Goal: Information Seeking & Learning: Find specific page/section

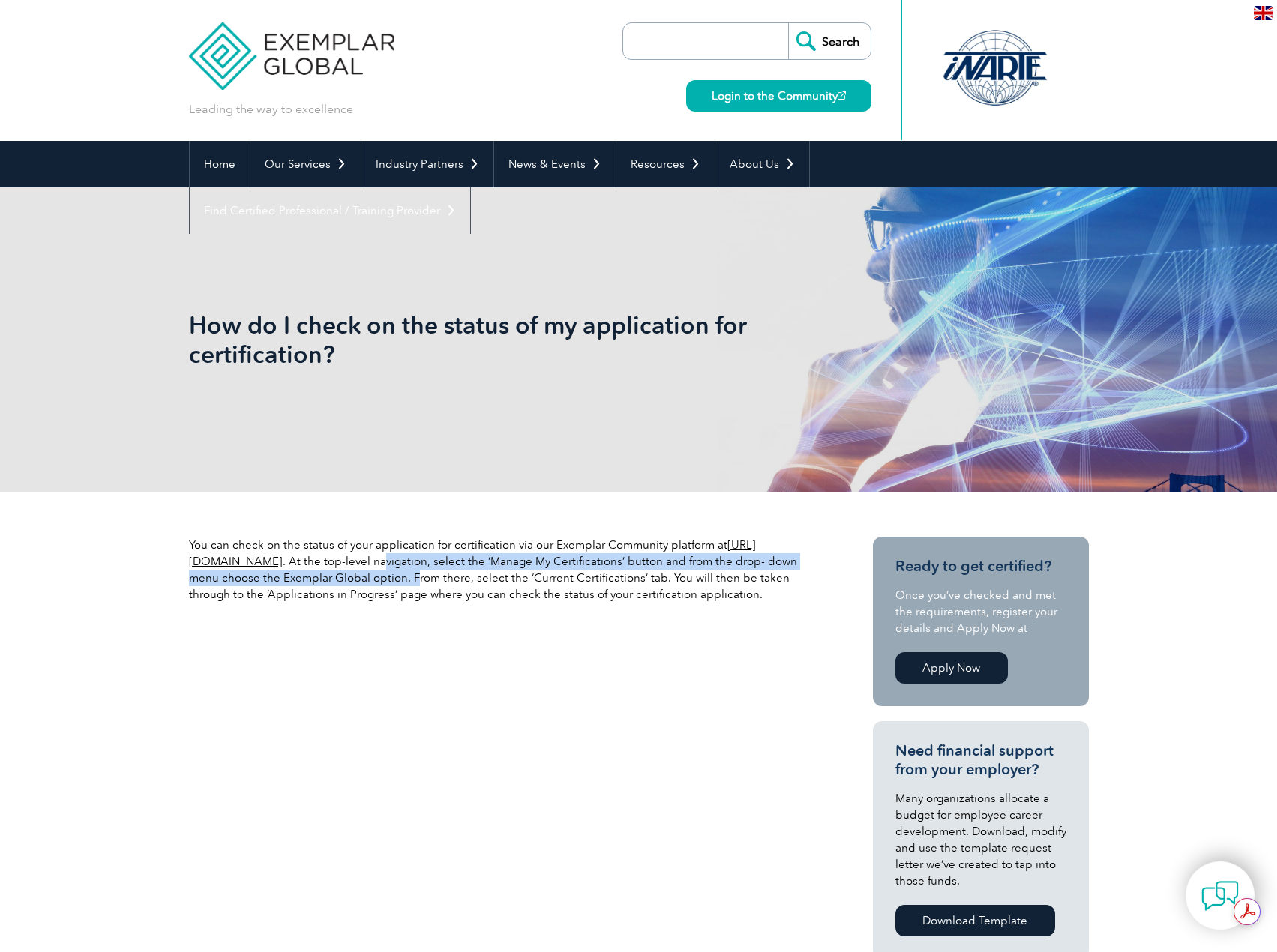
drag, startPoint x: 492, startPoint y: 564, endPoint x: 497, endPoint y: 579, distance: 15.8
click at [497, 579] on p "You can check on the status of your application for certification via our Exemp…" at bounding box center [504, 570] width 630 height 66
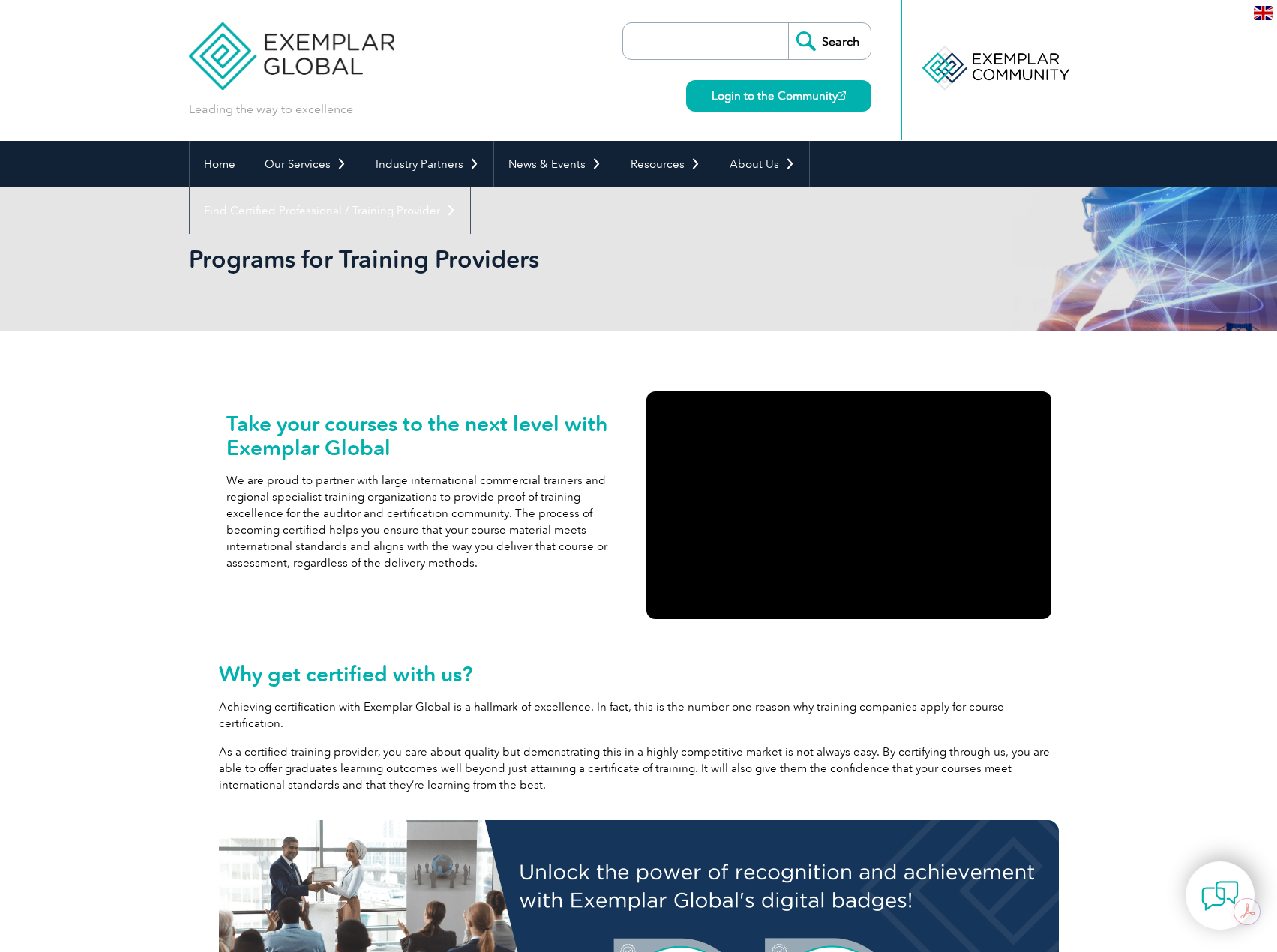
drag, startPoint x: 162, startPoint y: 657, endPoint x: 201, endPoint y: 316, distance: 343.2
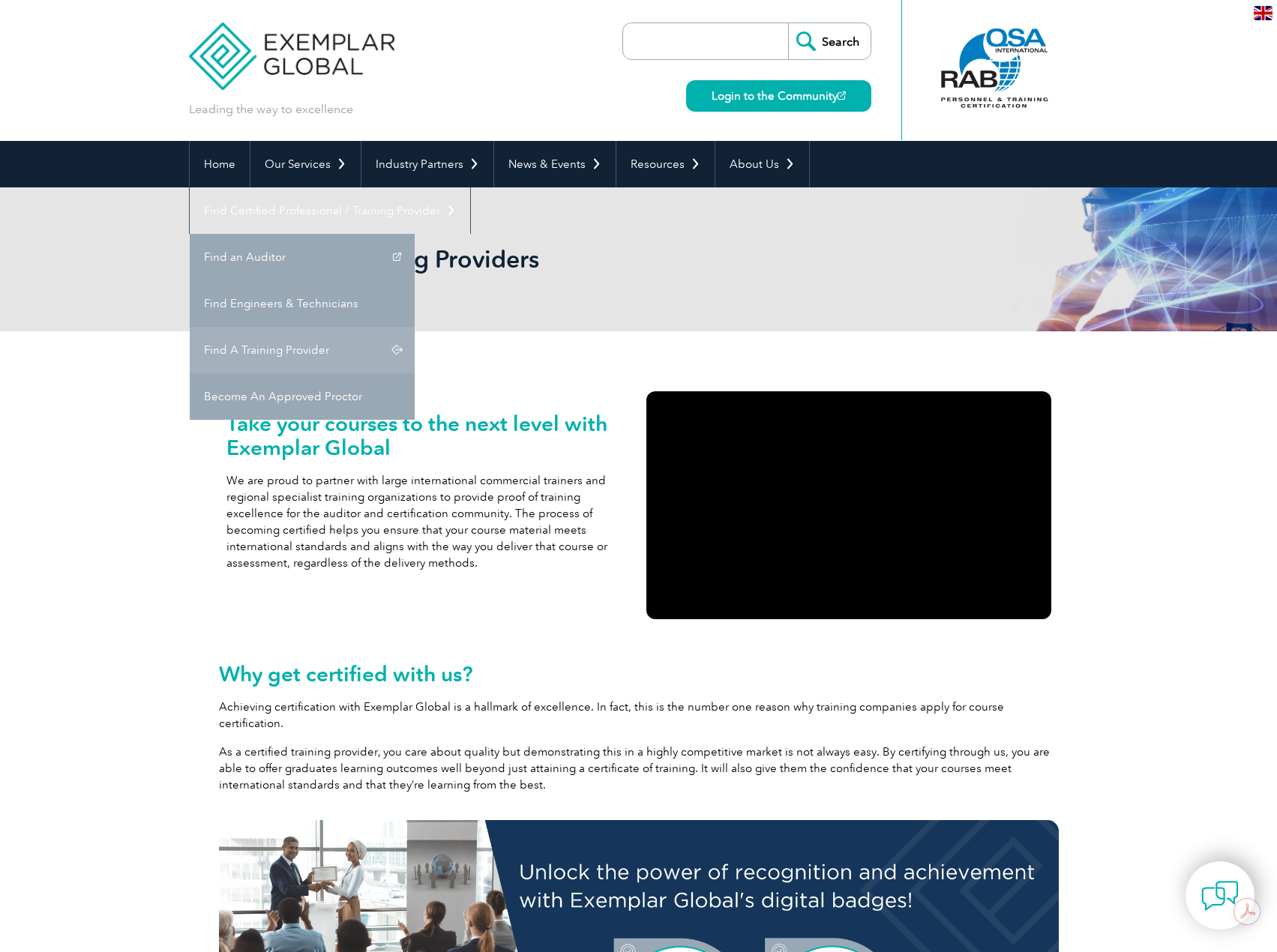
click at [415, 327] on link "Find A Training Provider" at bounding box center [301, 351] width 225 height 47
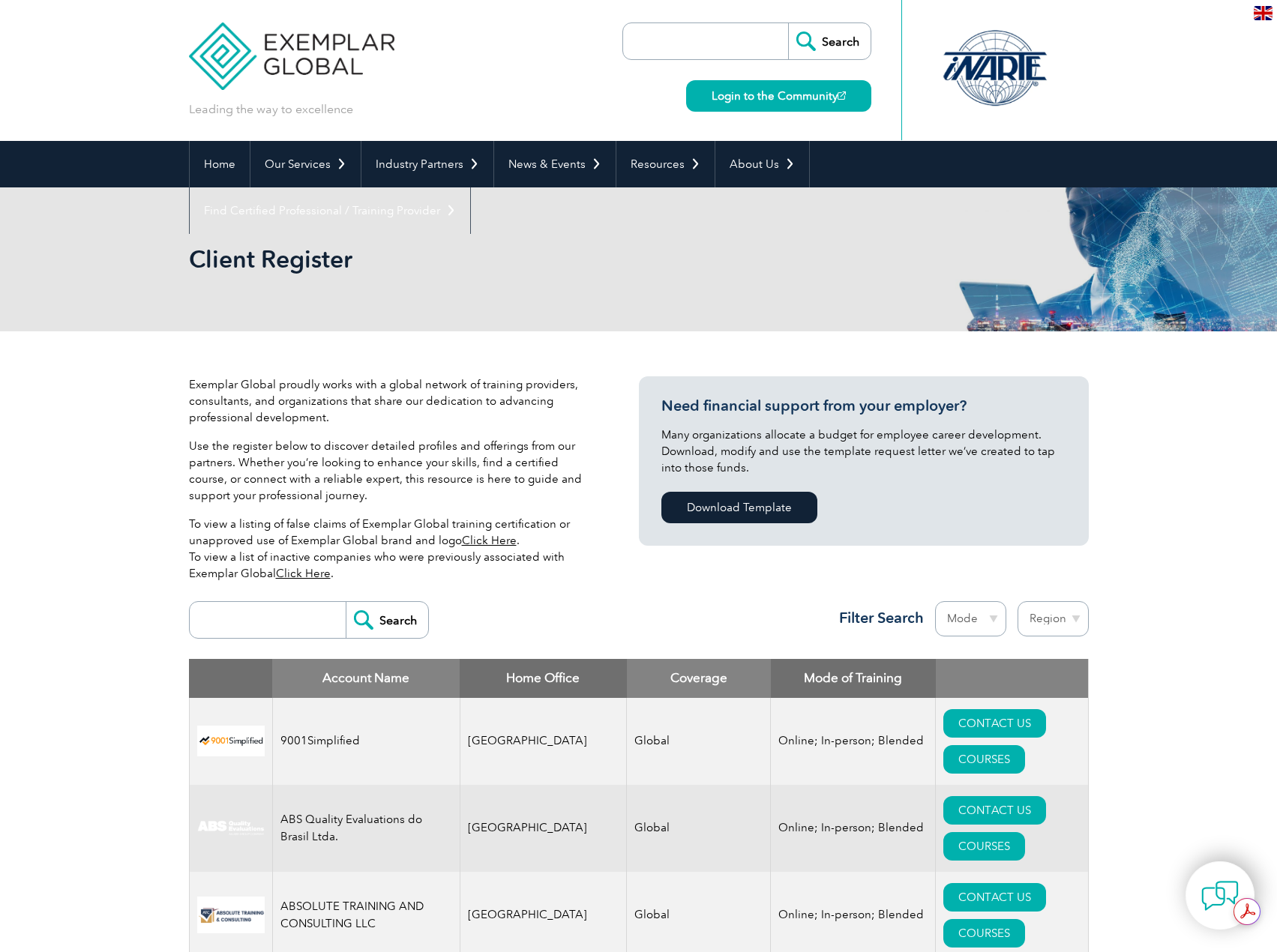
click at [281, 620] on input "search" at bounding box center [271, 620] width 148 height 36
type input "[GEOGRAPHIC_DATA]"
click at [346, 602] on input "Search" at bounding box center [387, 620] width 82 height 36
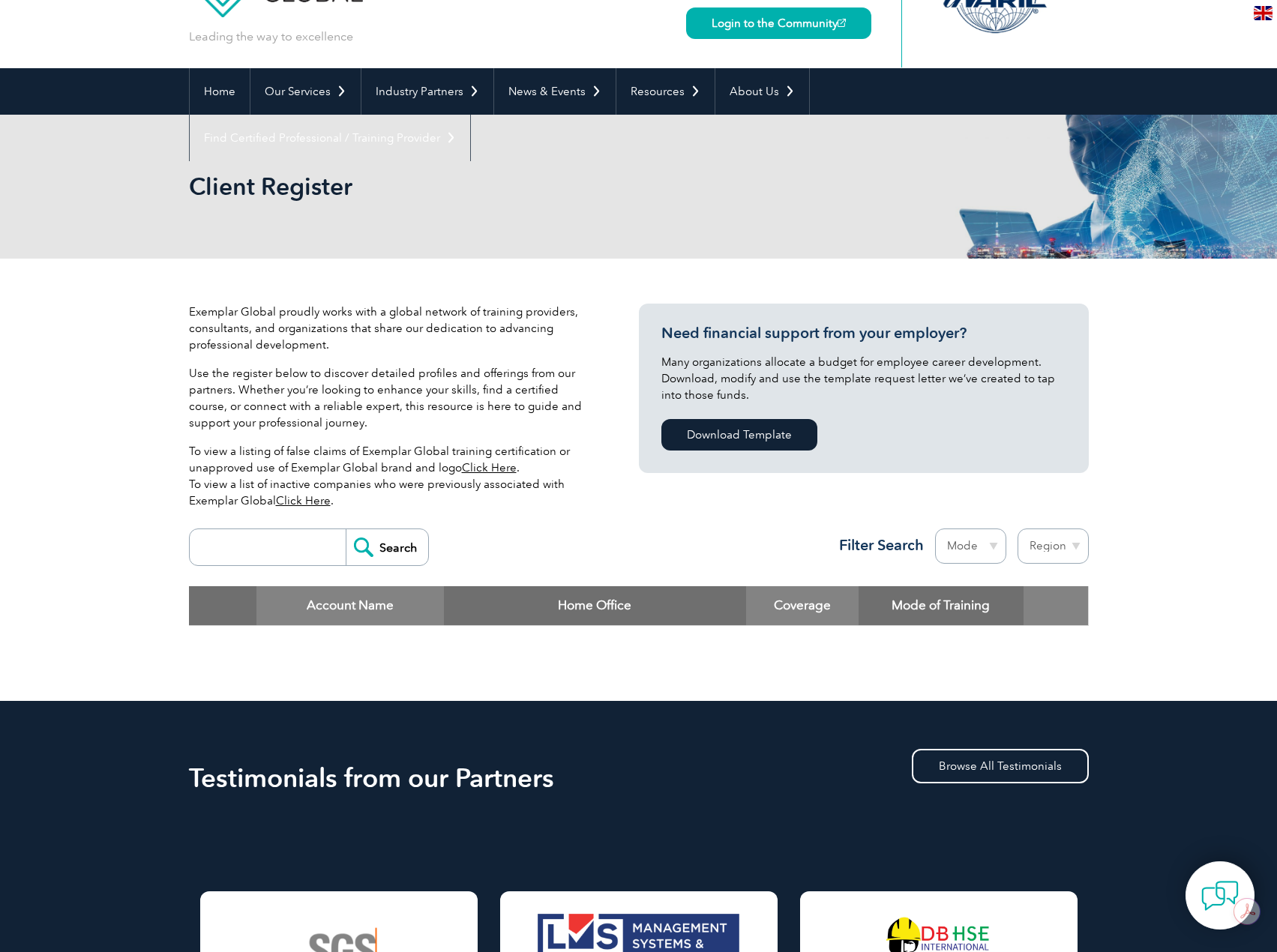
scroll to position [75, 0]
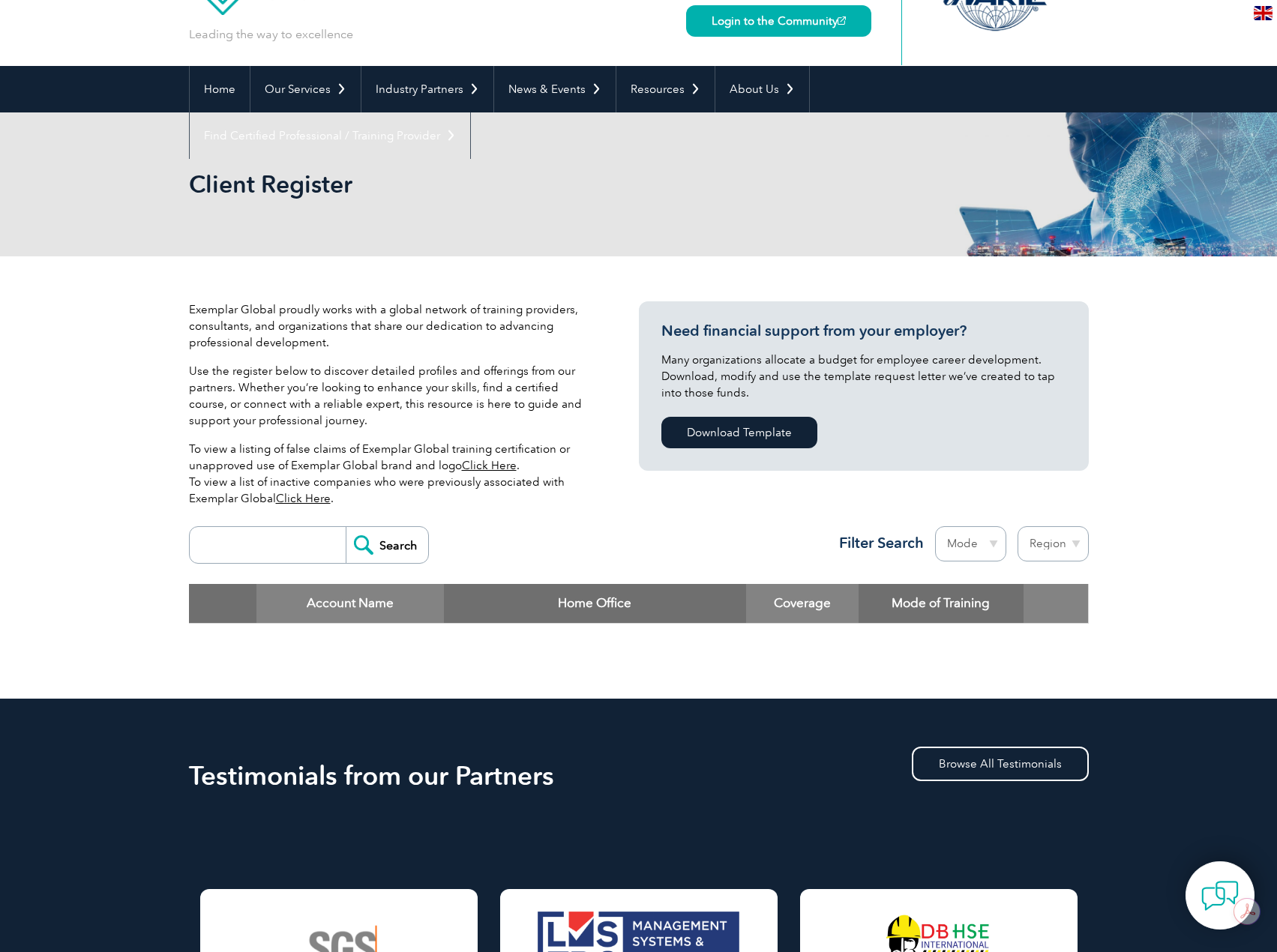
click at [260, 529] on input "search" at bounding box center [271, 545] width 148 height 36
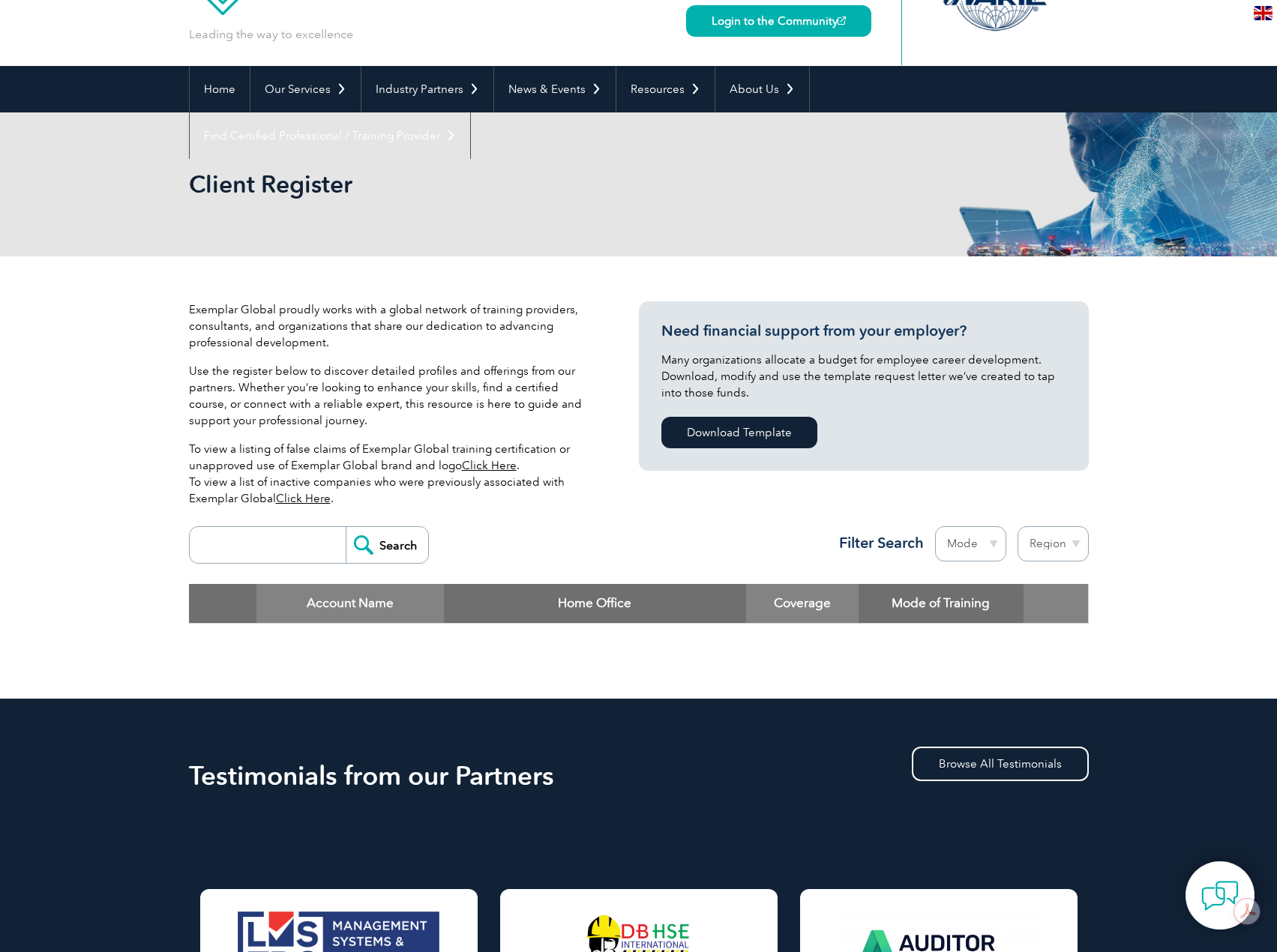
type input "mongolia"
click at [354, 542] on input "Search" at bounding box center [387, 545] width 82 height 36
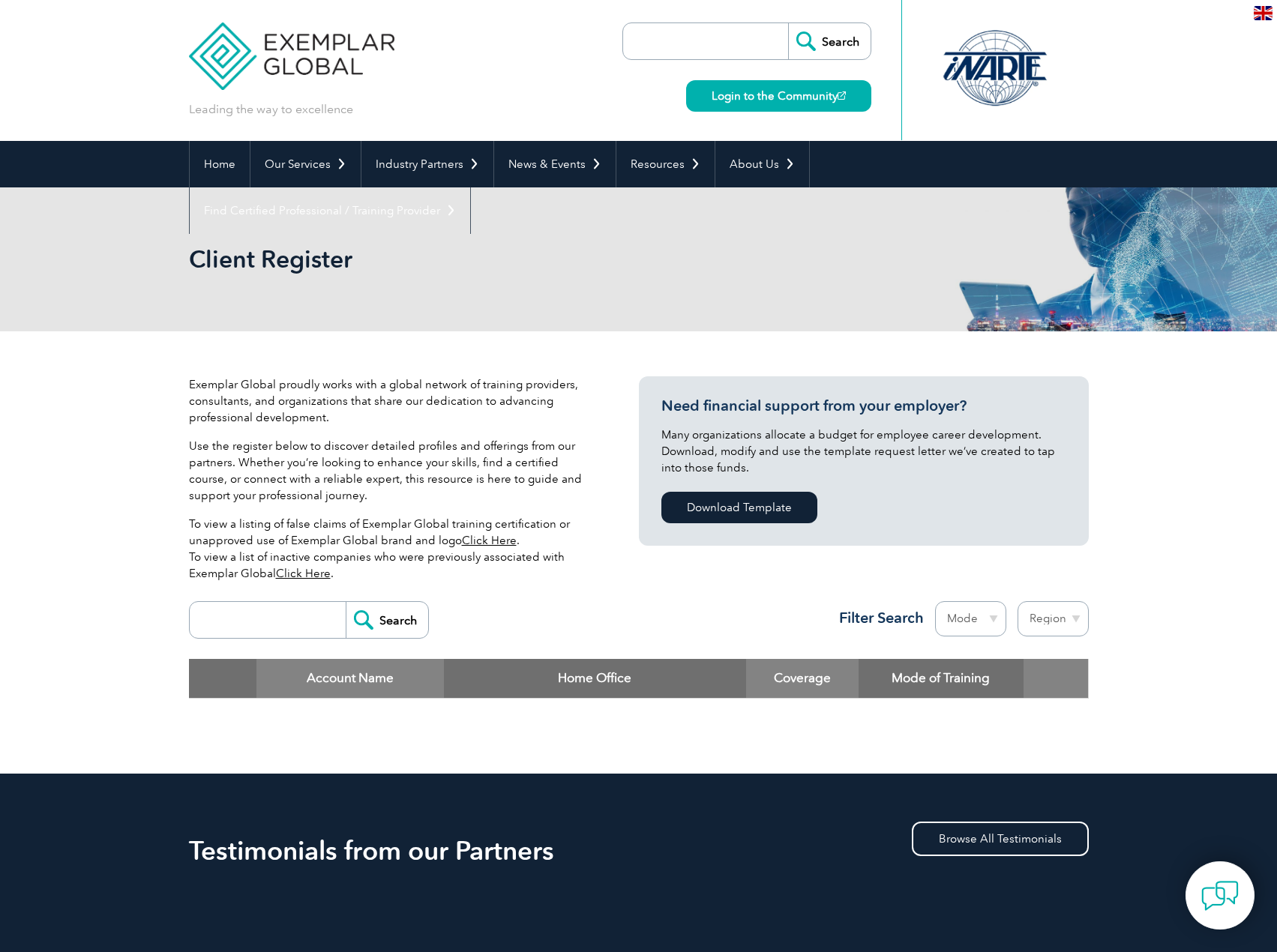
click at [270, 608] on input "search" at bounding box center [271, 620] width 148 height 36
click at [386, 626] on input "Search" at bounding box center [387, 620] width 82 height 36
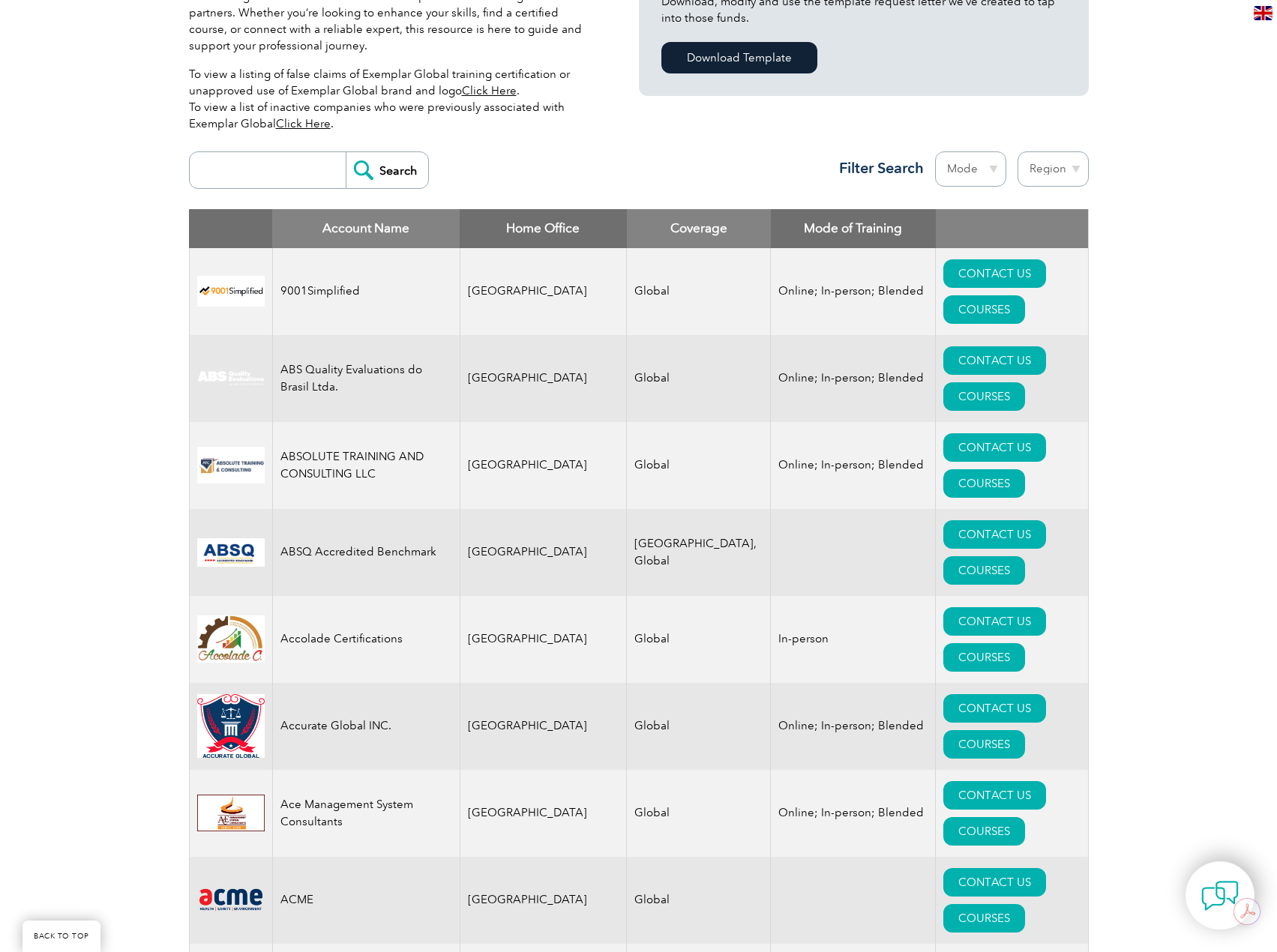
click at [498, 222] on th "Home Office" at bounding box center [543, 228] width 167 height 39
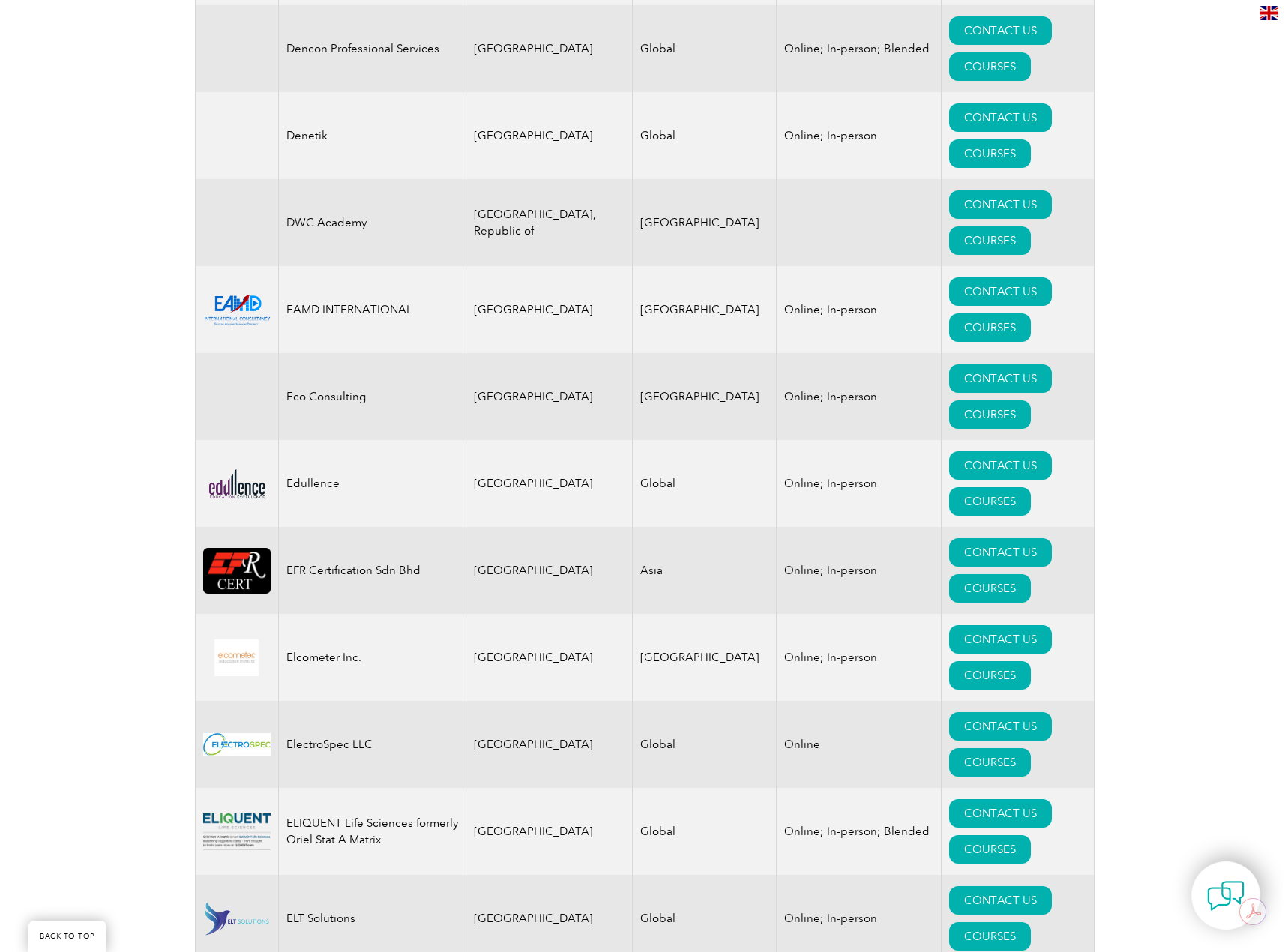
scroll to position [8055, 0]
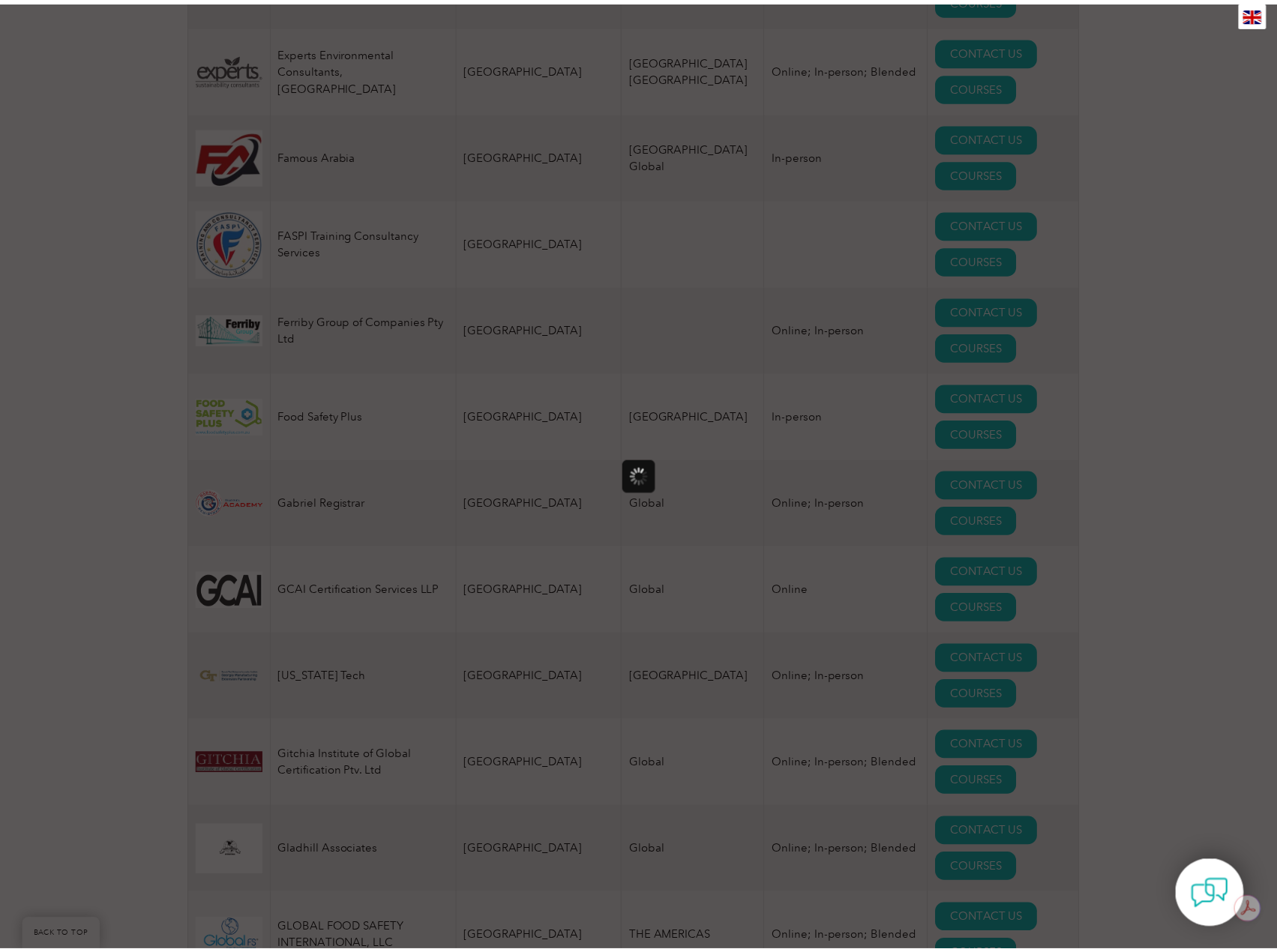
scroll to position [0, 0]
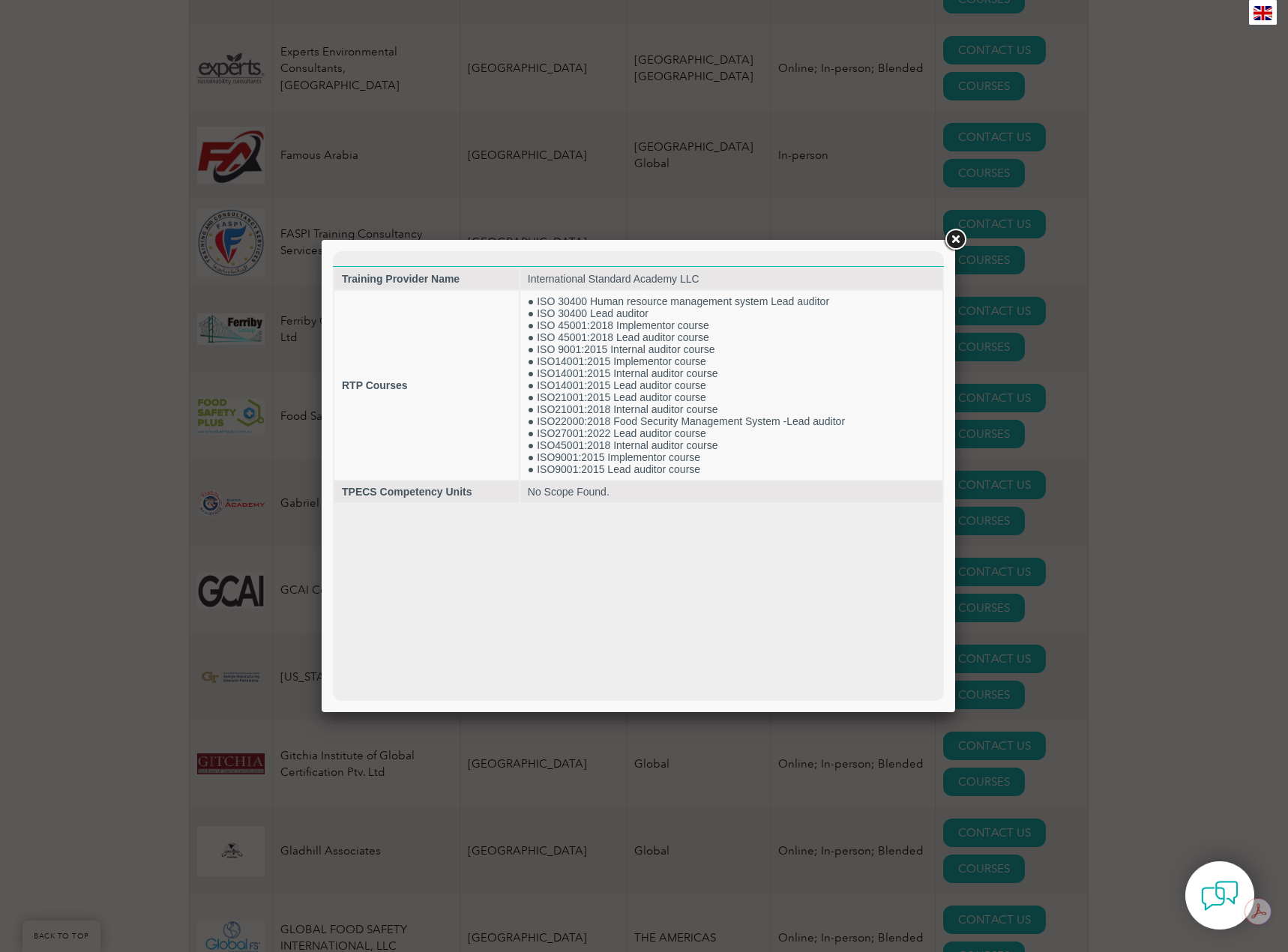
click at [951, 239] on link at bounding box center [955, 240] width 27 height 27
